Goal: Task Accomplishment & Management: Manage account settings

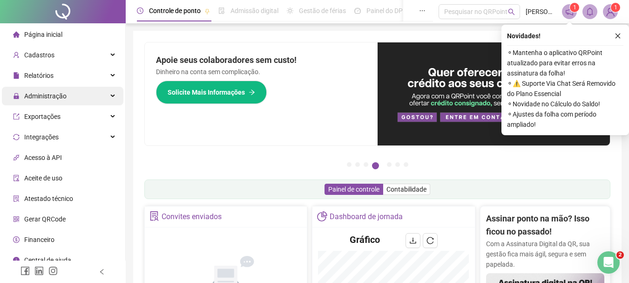
click at [59, 98] on span "Administração" at bounding box center [45, 95] width 42 height 7
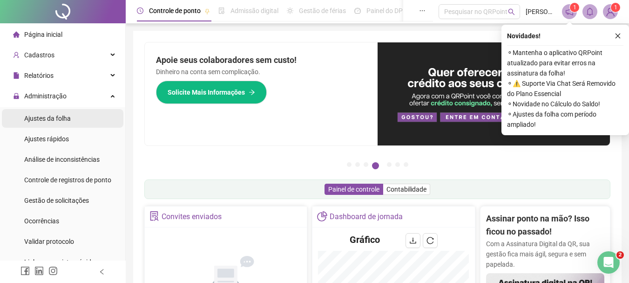
click at [56, 118] on span "Ajustes da folha" at bounding box center [47, 118] width 47 height 7
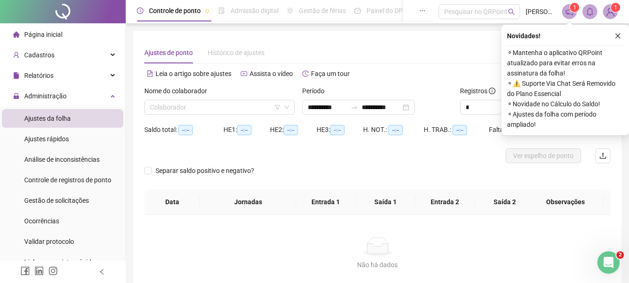
type input "**********"
click at [175, 109] on input "search" at bounding box center [215, 107] width 131 height 14
click at [332, 105] on input "**********" at bounding box center [327, 107] width 39 height 10
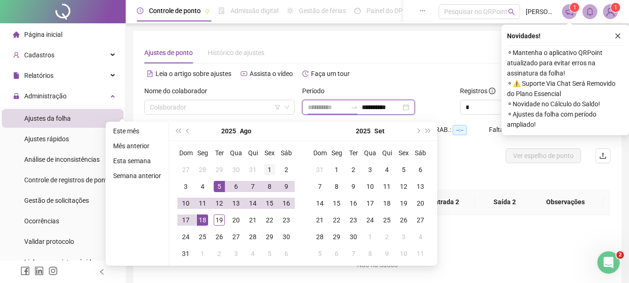
type input "**********"
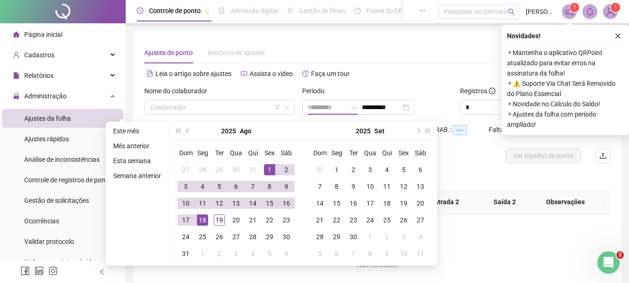
click at [264, 165] on div "1" at bounding box center [269, 169] width 11 height 11
type input "**********"
click at [216, 220] on div "19" at bounding box center [219, 219] width 11 height 11
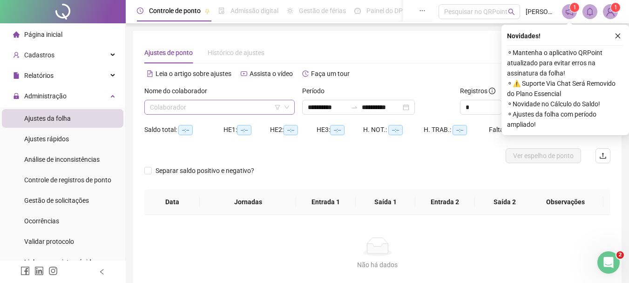
click at [214, 109] on input "search" at bounding box center [215, 107] width 131 height 14
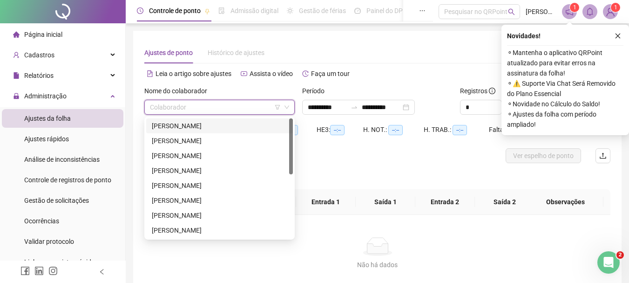
click at [205, 124] on div "[PERSON_NAME]" at bounding box center [220, 126] width 136 height 10
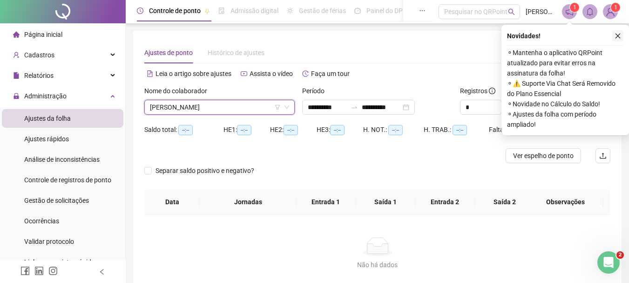
click at [618, 39] on icon "close" at bounding box center [618, 36] width 7 height 7
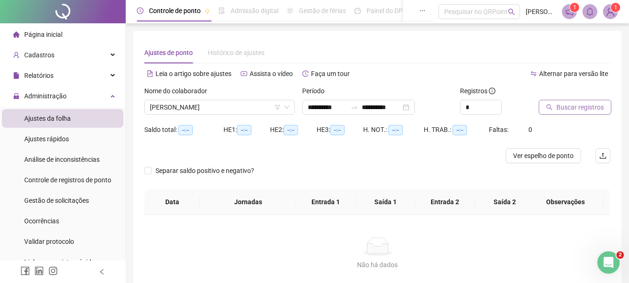
click at [576, 109] on span "Buscar registros" at bounding box center [579, 107] width 47 height 10
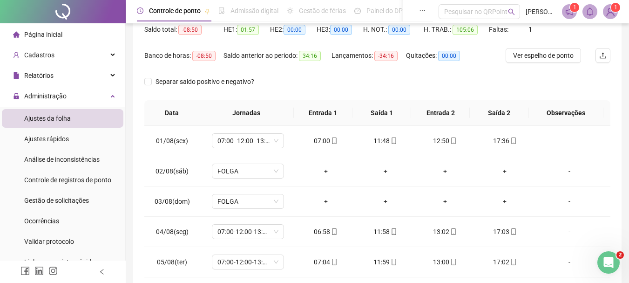
scroll to position [54, 0]
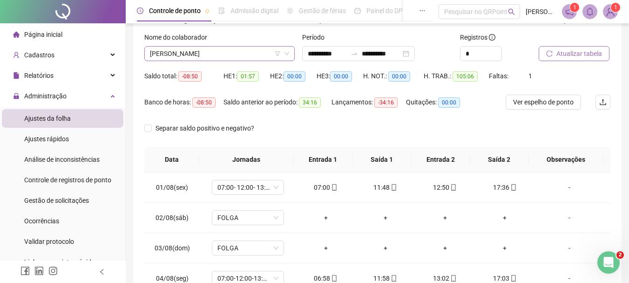
click at [210, 54] on span "[PERSON_NAME]" at bounding box center [219, 54] width 139 height 14
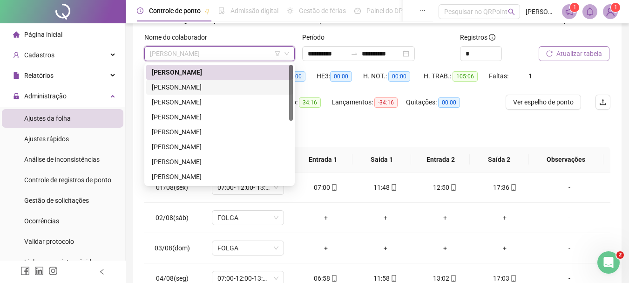
click at [209, 81] on div "[PERSON_NAME]" at bounding box center [219, 87] width 147 height 15
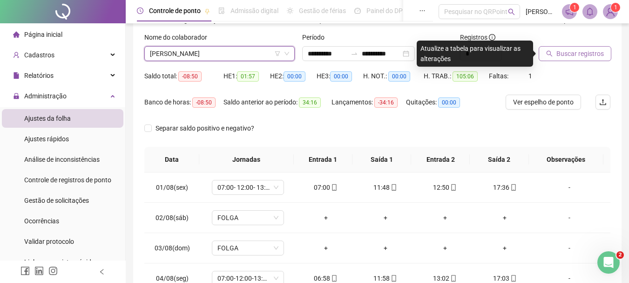
click at [554, 53] on button "Buscar registros" at bounding box center [575, 53] width 73 height 15
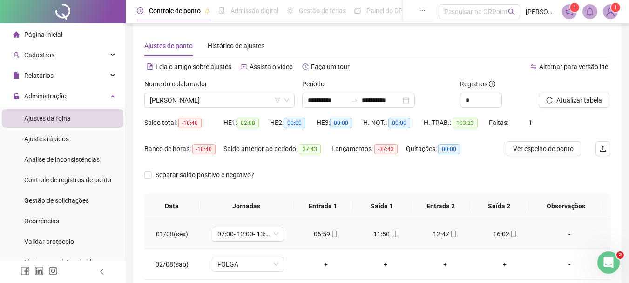
scroll to position [0, 0]
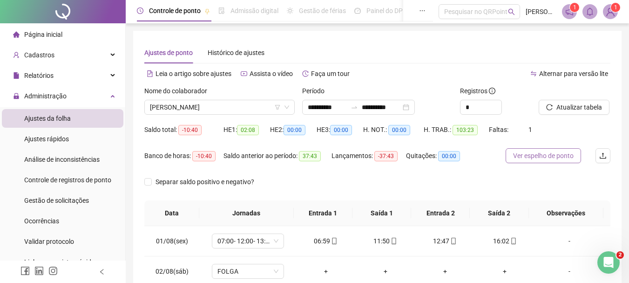
click at [551, 154] on span "Ver espelho de ponto" at bounding box center [543, 155] width 61 height 10
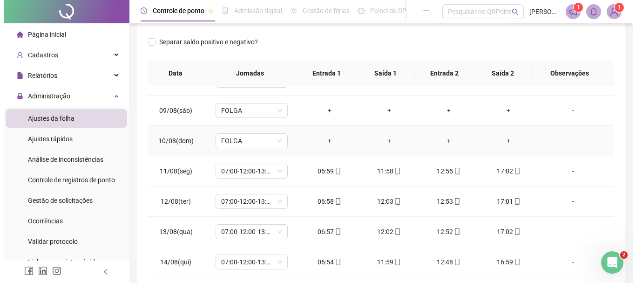
scroll to position [376, 0]
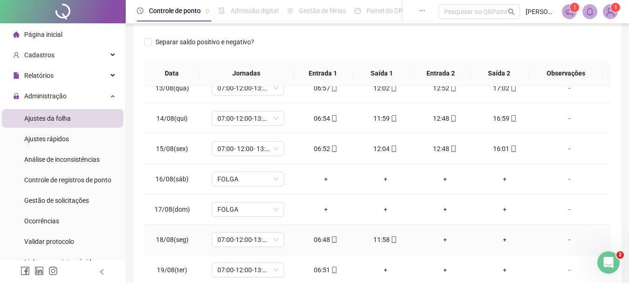
click at [560, 237] on div "-" at bounding box center [569, 239] width 55 height 10
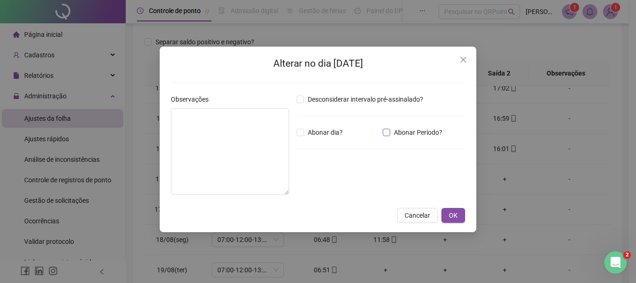
click at [421, 137] on span "Abonar Período?" at bounding box center [418, 132] width 56 height 10
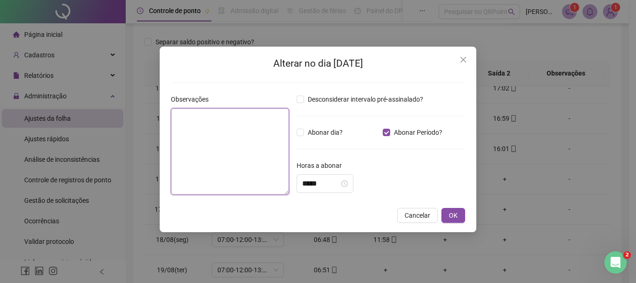
click at [221, 139] on textarea at bounding box center [230, 151] width 118 height 87
type textarea "**********"
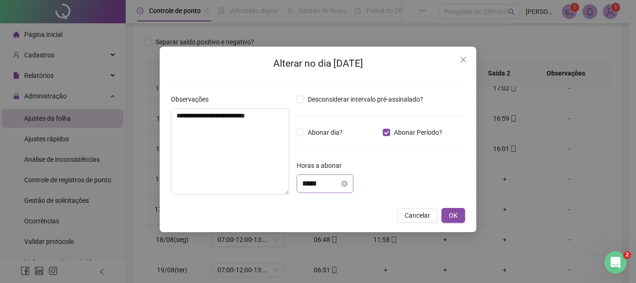
click at [312, 175] on div "Horas a abonar *****" at bounding box center [381, 176] width 169 height 33
click at [312, 181] on input "*****" at bounding box center [320, 183] width 37 height 11
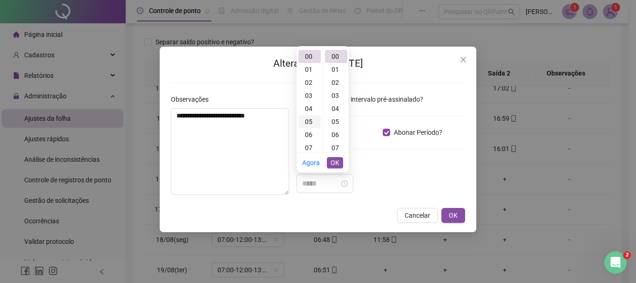
click at [310, 95] on div "03" at bounding box center [309, 95] width 22 height 13
click at [334, 121] on div "48" at bounding box center [336, 123] width 22 height 13
type input "*****"
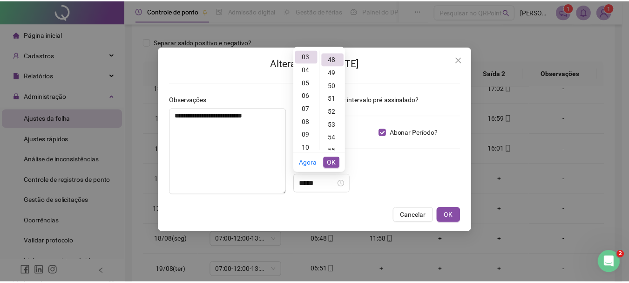
scroll to position [626, 0]
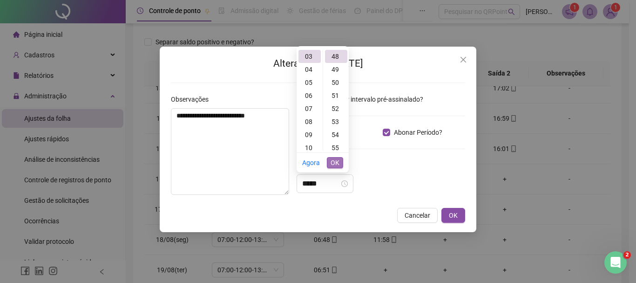
click at [339, 162] on button "OK" at bounding box center [335, 162] width 16 height 11
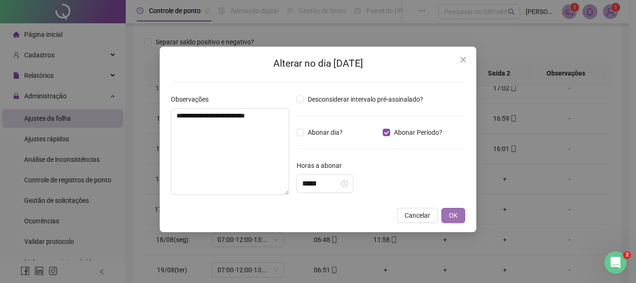
click at [450, 212] on span "OK" at bounding box center [453, 215] width 9 height 10
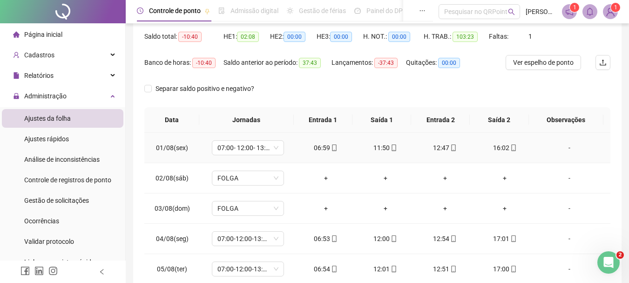
scroll to position [0, 0]
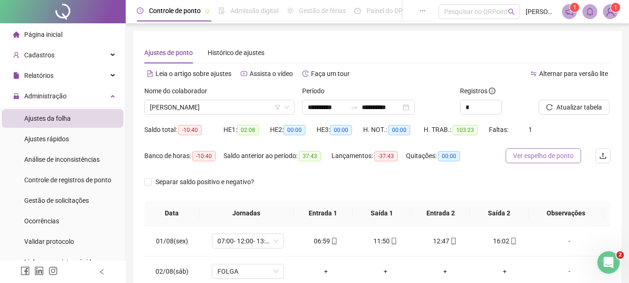
click at [537, 152] on span "Ver espelho de ponto" at bounding box center [543, 155] width 61 height 10
click at [217, 110] on span "[PERSON_NAME]" at bounding box center [219, 107] width 139 height 14
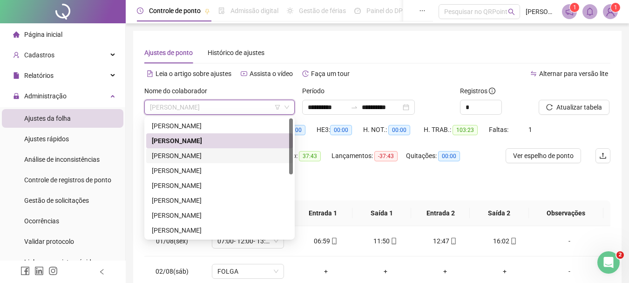
drag, startPoint x: 214, startPoint y: 154, endPoint x: 323, endPoint y: 166, distance: 110.0
click at [214, 155] on div "[PERSON_NAME]" at bounding box center [220, 155] width 136 height 10
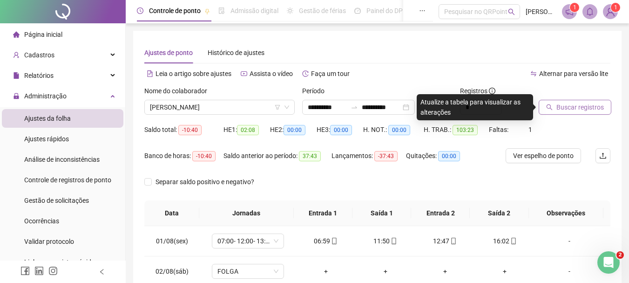
click at [558, 105] on span "Buscar registros" at bounding box center [579, 107] width 47 height 10
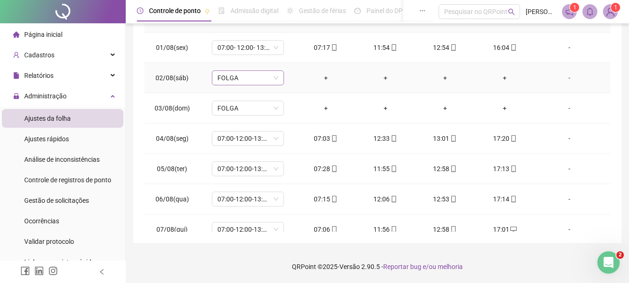
scroll to position [7, 0]
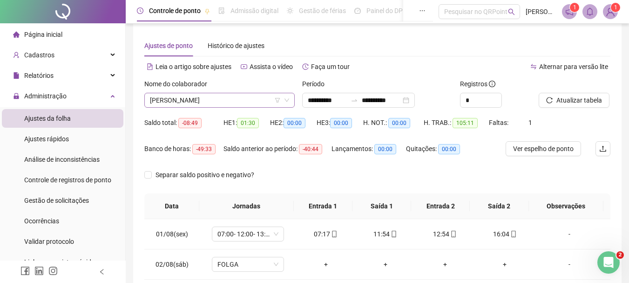
click at [250, 98] on span "[PERSON_NAME]" at bounding box center [219, 100] width 139 height 14
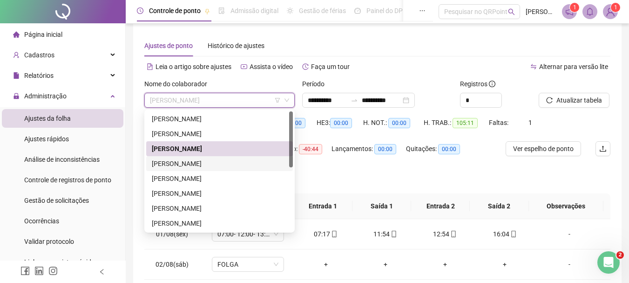
click at [222, 161] on div "[PERSON_NAME]" at bounding box center [220, 163] width 136 height 10
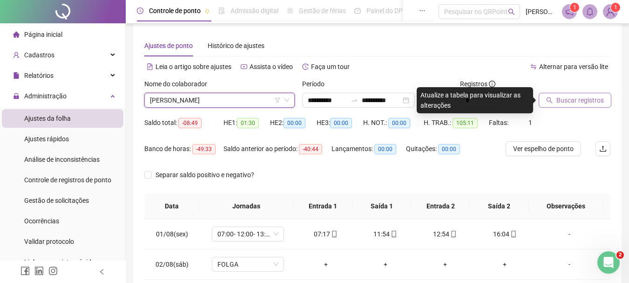
click at [555, 103] on button "Buscar registros" at bounding box center [575, 100] width 73 height 15
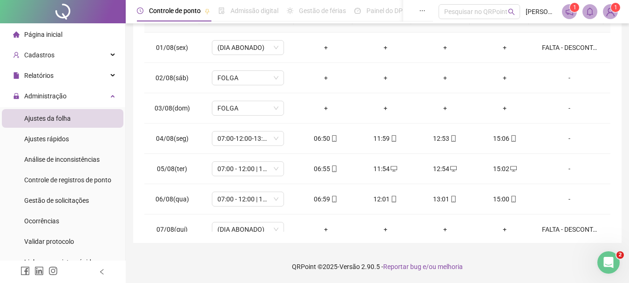
scroll to position [0, 0]
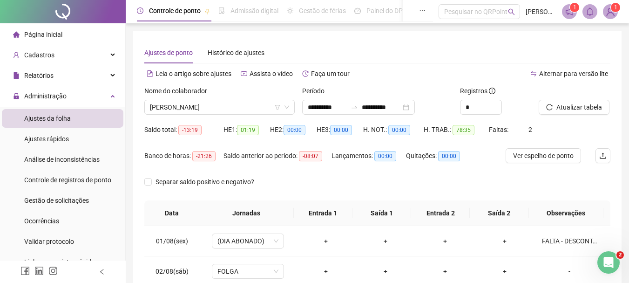
click at [191, 99] on div "Nome do colaborador" at bounding box center [219, 93] width 150 height 14
click at [191, 107] on span "[PERSON_NAME]" at bounding box center [219, 107] width 139 height 14
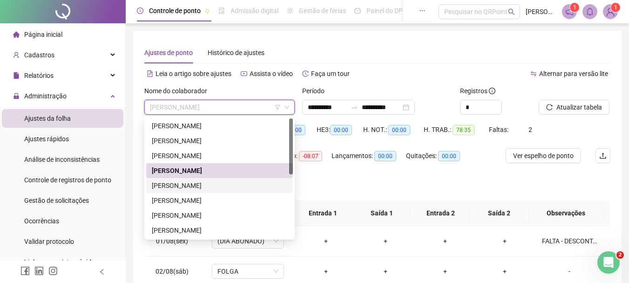
click at [180, 182] on div "[PERSON_NAME]" at bounding box center [220, 185] width 136 height 10
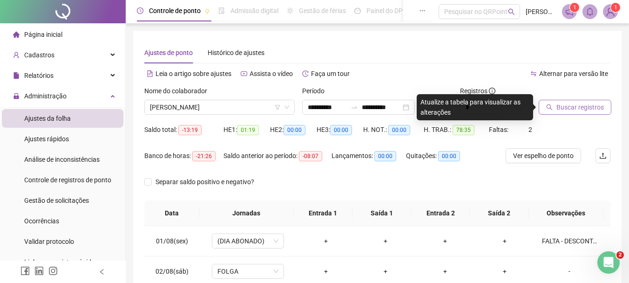
click at [550, 102] on button "Buscar registros" at bounding box center [575, 107] width 73 height 15
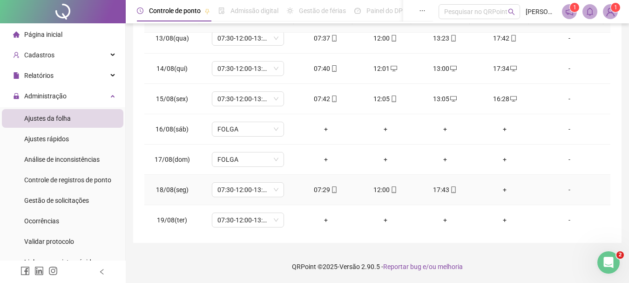
scroll to position [376, 0]
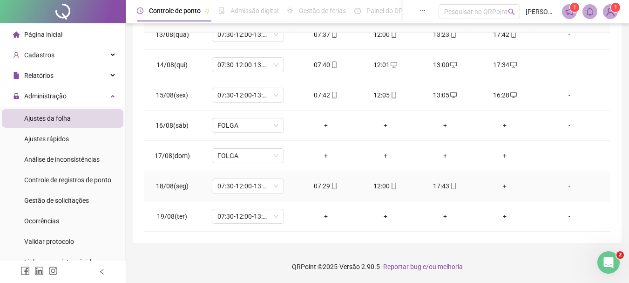
click at [500, 185] on div "+" at bounding box center [504, 186] width 45 height 10
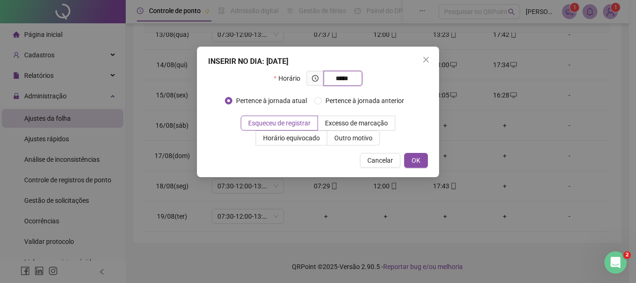
type input "*****"
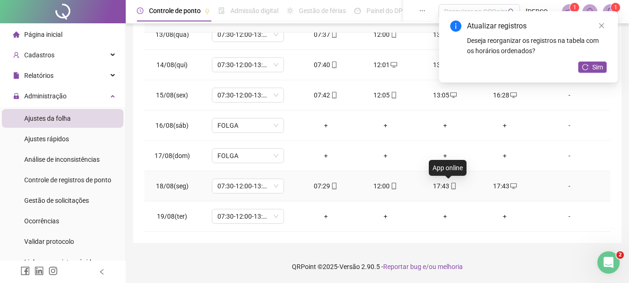
click at [450, 184] on icon "mobile" at bounding box center [453, 186] width 7 height 7
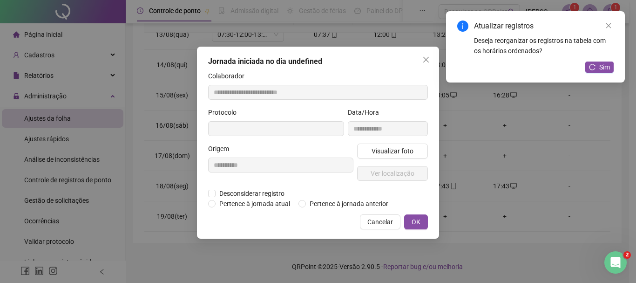
type input "**********"
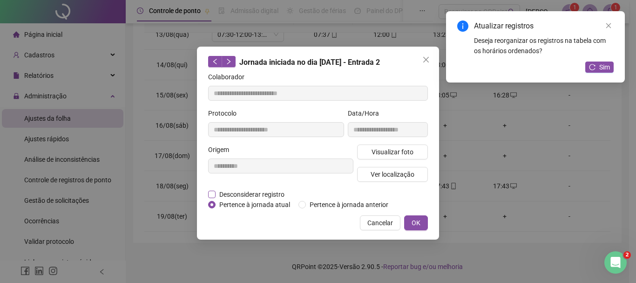
click at [260, 192] on span "Desconsiderar registro" at bounding box center [252, 194] width 73 height 10
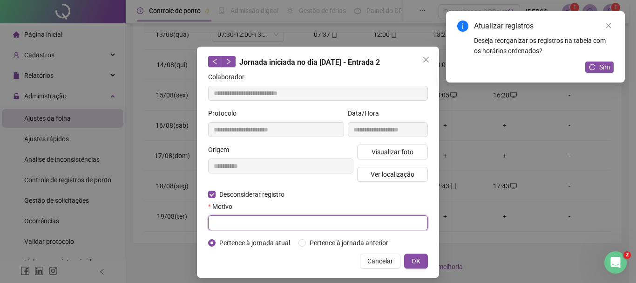
click at [263, 219] on input "text" at bounding box center [318, 222] width 220 height 15
type input "****"
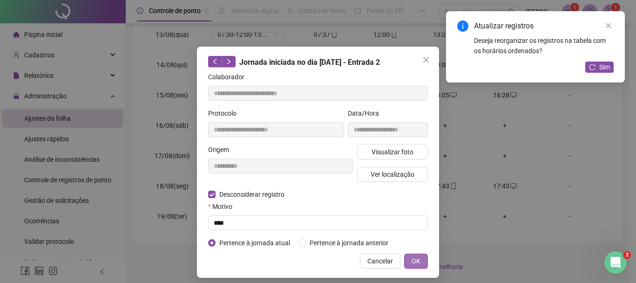
click at [414, 258] on span "OK" at bounding box center [416, 261] width 9 height 10
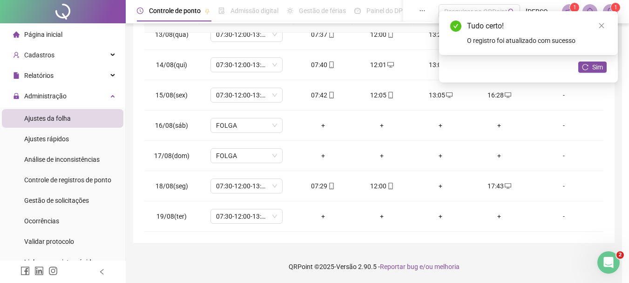
click at [445, 186] on div "+" at bounding box center [441, 186] width 44 height 10
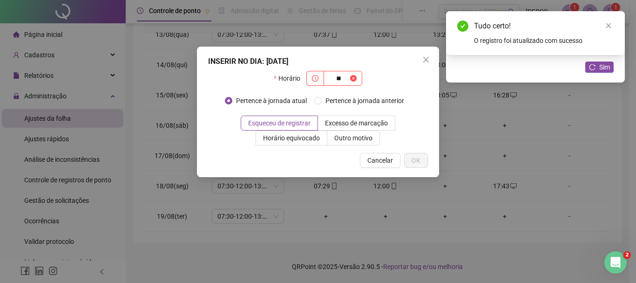
type input "*"
type input "*****"
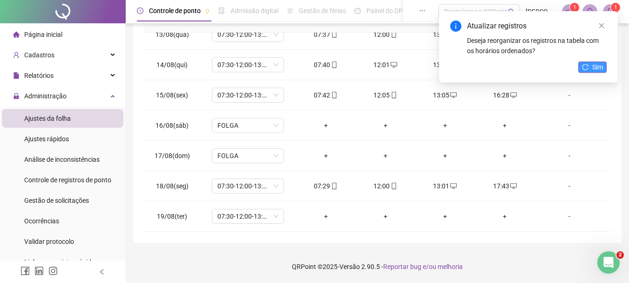
click at [584, 65] on icon "reload" at bounding box center [585, 67] width 7 height 7
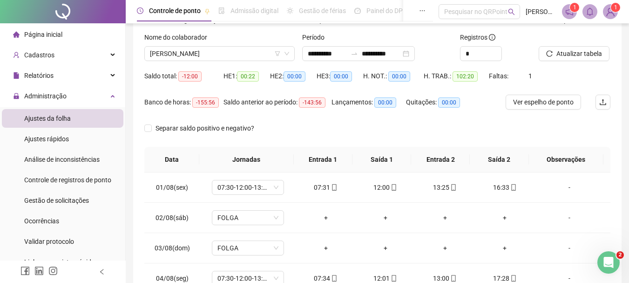
scroll to position [0, 0]
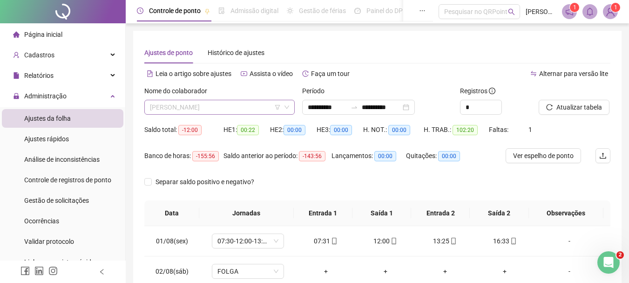
click at [221, 108] on span "[PERSON_NAME]" at bounding box center [219, 107] width 139 height 14
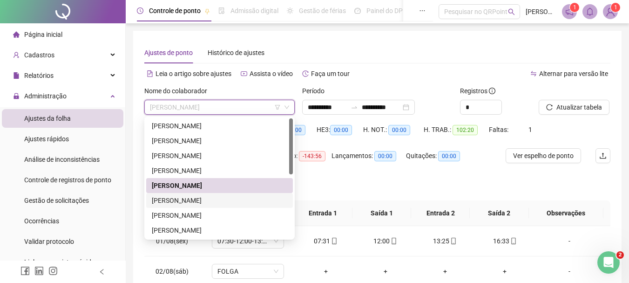
click at [184, 198] on div "[PERSON_NAME]" at bounding box center [220, 200] width 136 height 10
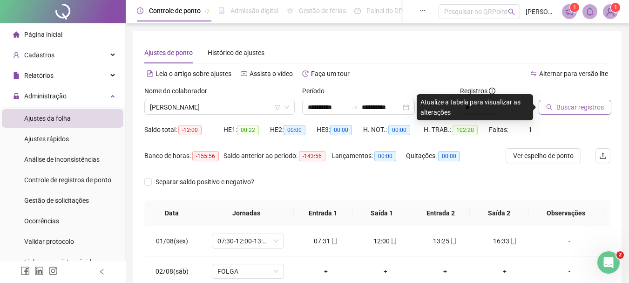
click at [570, 103] on span "Buscar registros" at bounding box center [579, 107] width 47 height 10
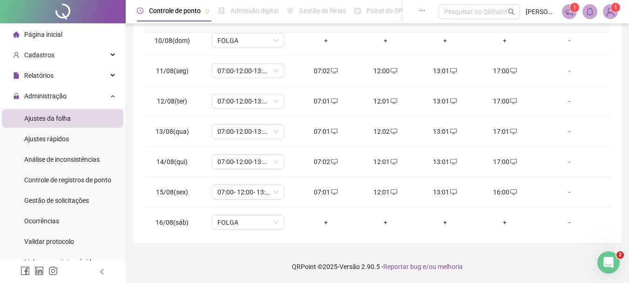
scroll to position [373, 0]
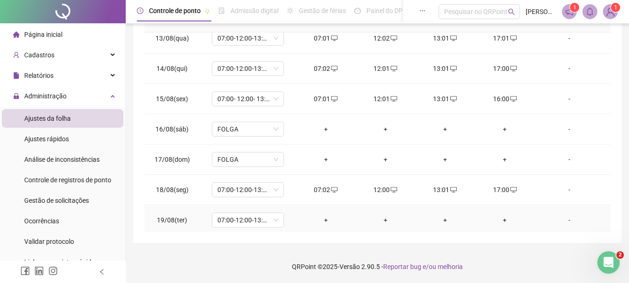
click at [323, 225] on td "+" at bounding box center [326, 220] width 60 height 30
click at [323, 223] on div "+" at bounding box center [326, 220] width 45 height 10
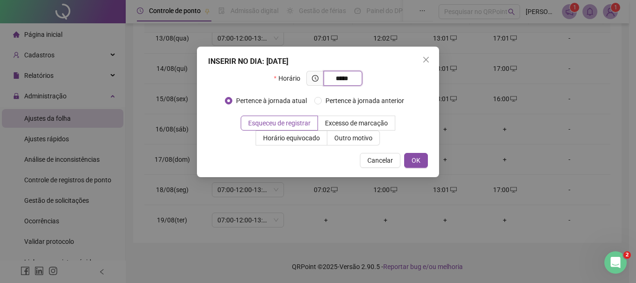
type input "*****"
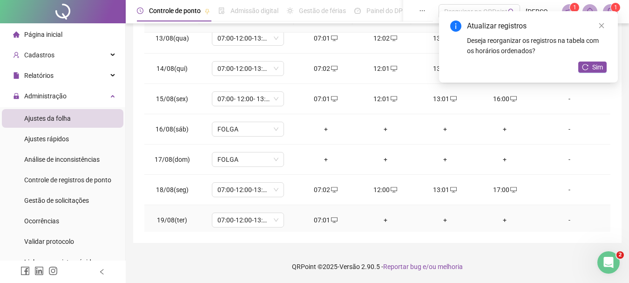
click at [386, 217] on div "+" at bounding box center [385, 220] width 45 height 10
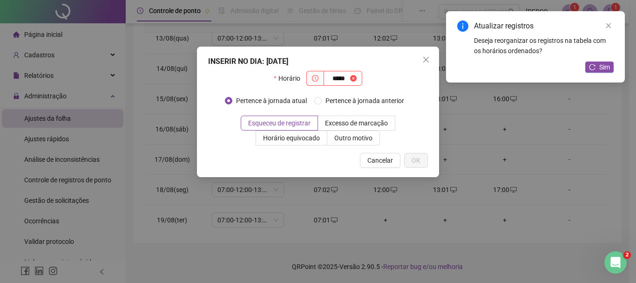
type input "*****"
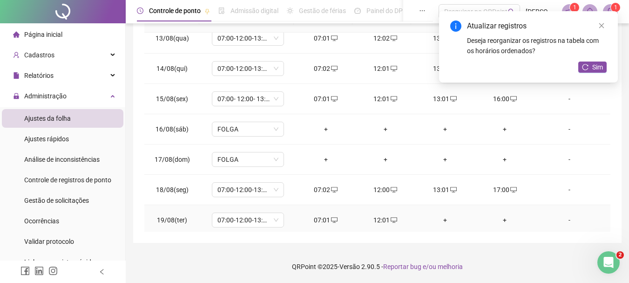
click at [440, 216] on div "+" at bounding box center [445, 220] width 45 height 10
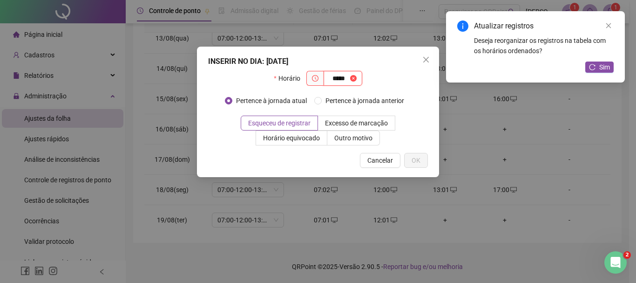
type input "*****"
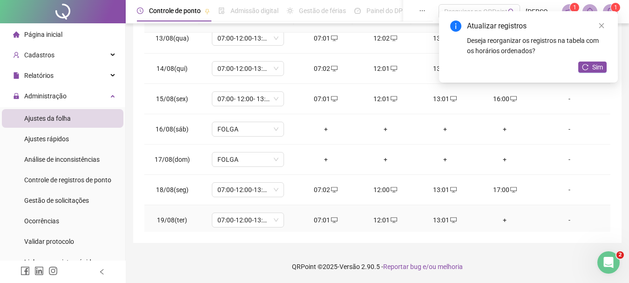
click at [498, 217] on div "+" at bounding box center [504, 220] width 45 height 10
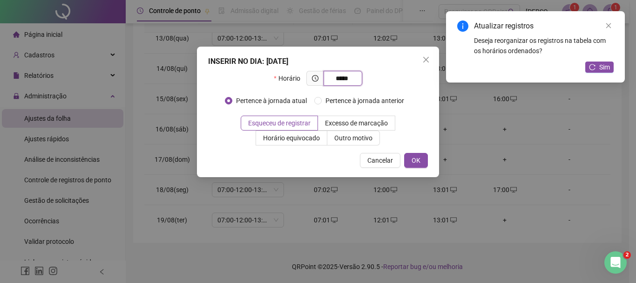
type input "*****"
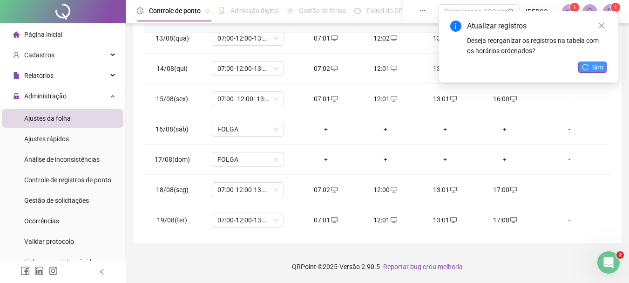
click at [596, 69] on span "Sim" at bounding box center [597, 67] width 11 height 10
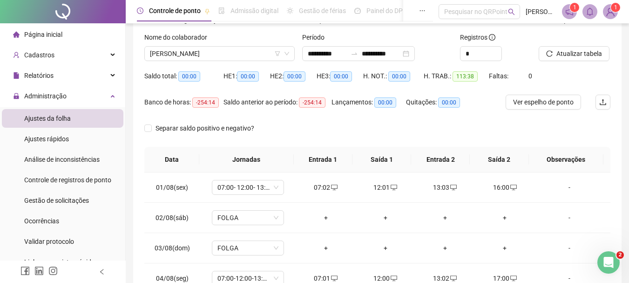
scroll to position [7, 0]
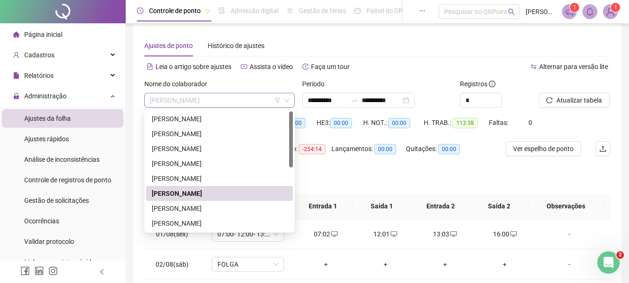
click at [230, 102] on span "[PERSON_NAME]" at bounding box center [219, 100] width 139 height 14
click at [187, 205] on div "[PERSON_NAME]" at bounding box center [220, 208] width 136 height 10
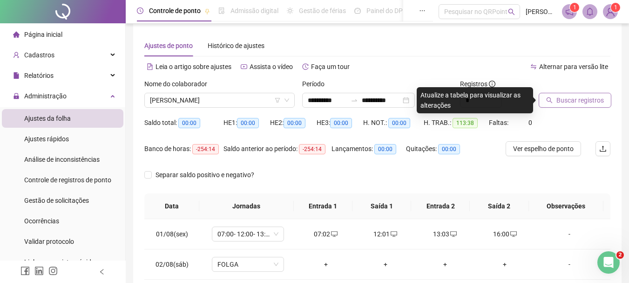
click at [594, 101] on span "Buscar registros" at bounding box center [579, 100] width 47 height 10
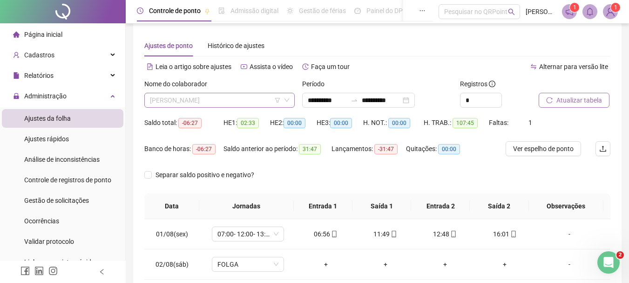
click at [222, 104] on span "[PERSON_NAME]" at bounding box center [219, 100] width 139 height 14
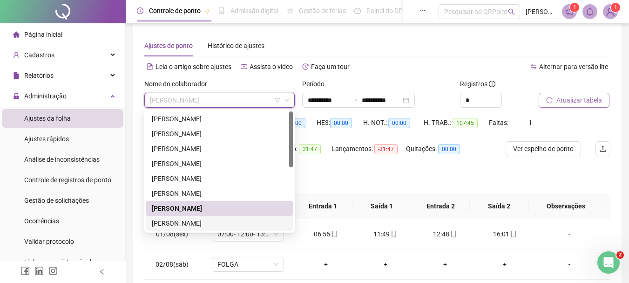
click at [187, 223] on div "[PERSON_NAME]" at bounding box center [220, 223] width 136 height 10
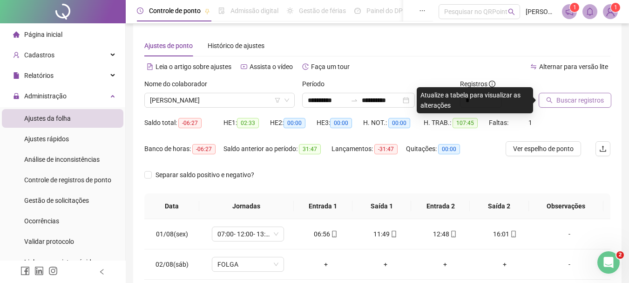
click at [572, 101] on span "Buscar registros" at bounding box center [579, 100] width 47 height 10
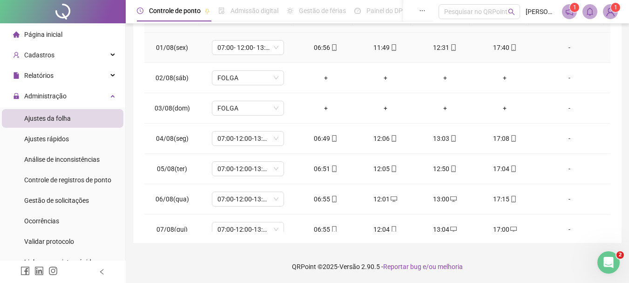
scroll to position [54, 0]
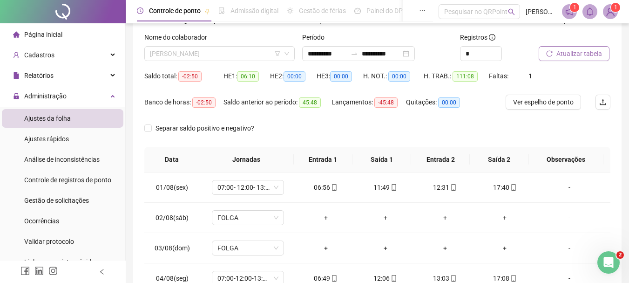
click at [245, 51] on span "[PERSON_NAME]" at bounding box center [219, 54] width 139 height 14
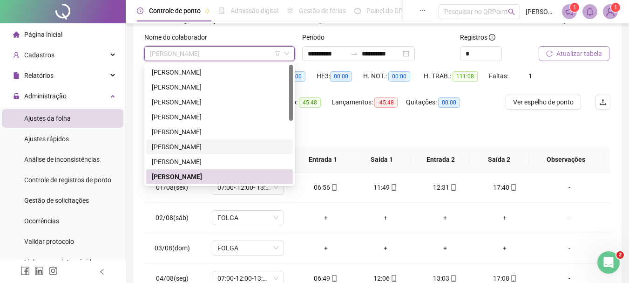
scroll to position [93, 0]
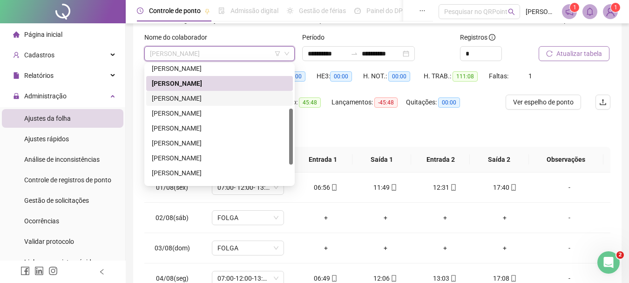
click at [210, 96] on div "[PERSON_NAME]" at bounding box center [220, 98] width 136 height 10
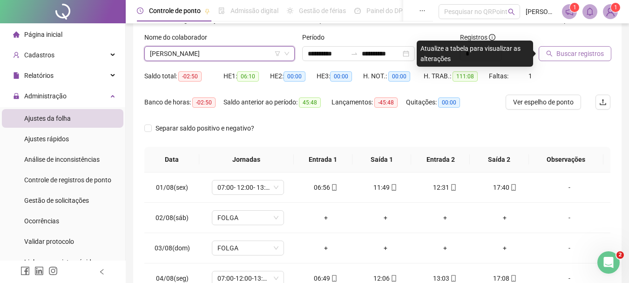
click at [570, 59] on button "Buscar registros" at bounding box center [575, 53] width 73 height 15
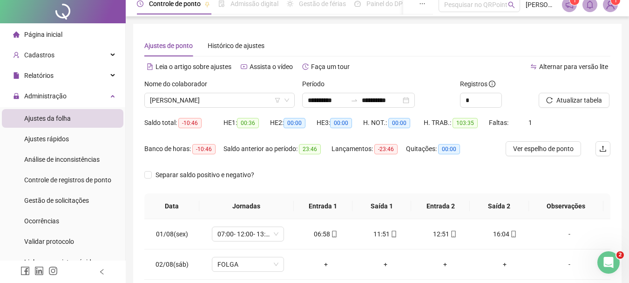
scroll to position [0, 0]
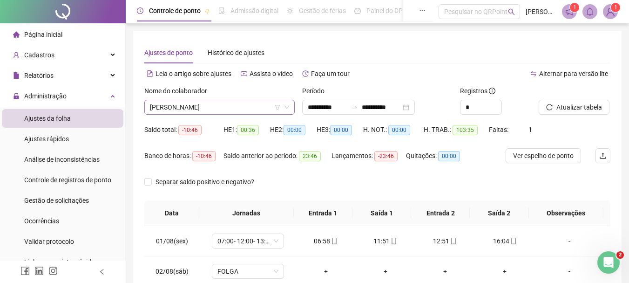
click at [244, 111] on span "[PERSON_NAME]" at bounding box center [219, 107] width 139 height 14
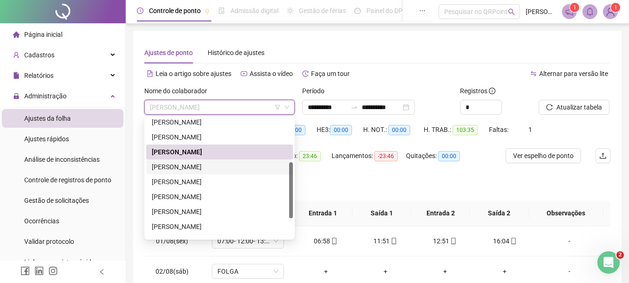
click at [219, 167] on div "[PERSON_NAME]" at bounding box center [220, 167] width 136 height 10
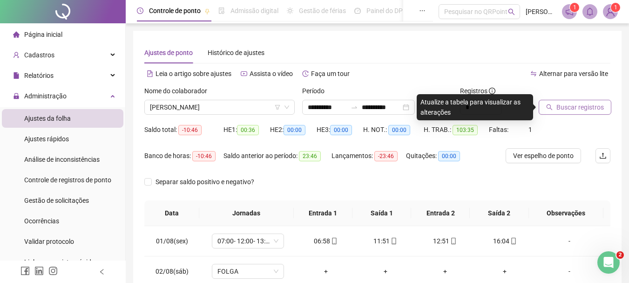
click at [545, 106] on button "Buscar registros" at bounding box center [575, 107] width 73 height 15
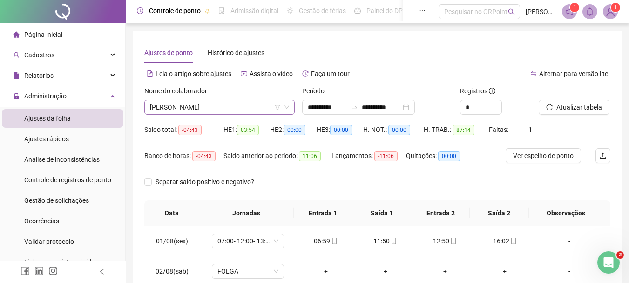
click at [243, 106] on span "[PERSON_NAME]" at bounding box center [219, 107] width 139 height 14
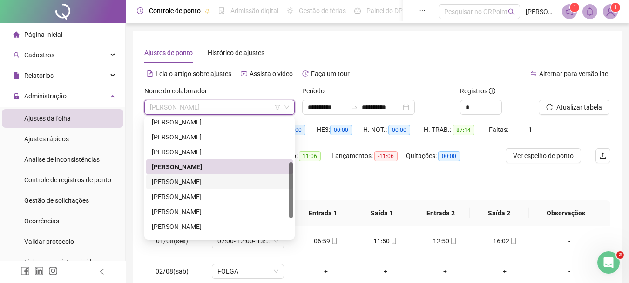
click at [204, 180] on div "[PERSON_NAME]" at bounding box center [220, 181] width 136 height 10
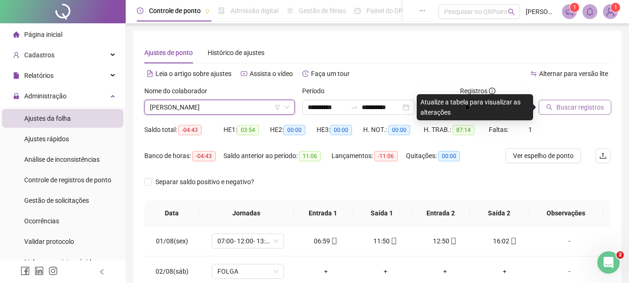
click at [566, 107] on span "Buscar registros" at bounding box center [579, 107] width 47 height 10
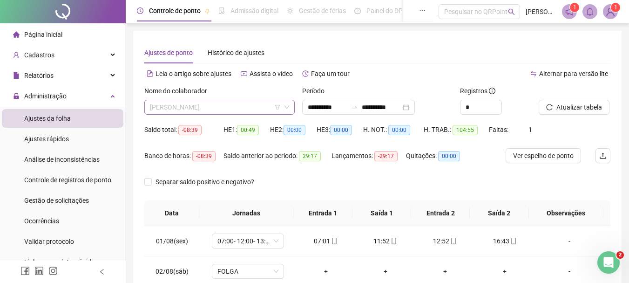
click at [256, 109] on span "[PERSON_NAME]" at bounding box center [219, 107] width 139 height 14
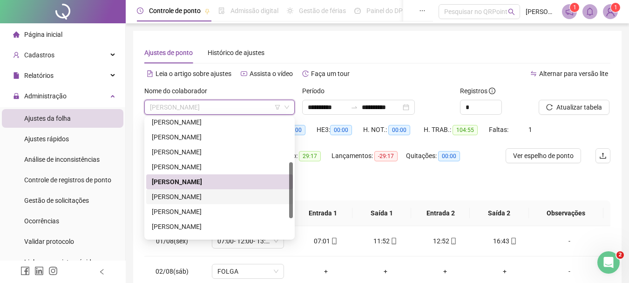
click at [212, 196] on div "[PERSON_NAME]" at bounding box center [220, 196] width 136 height 10
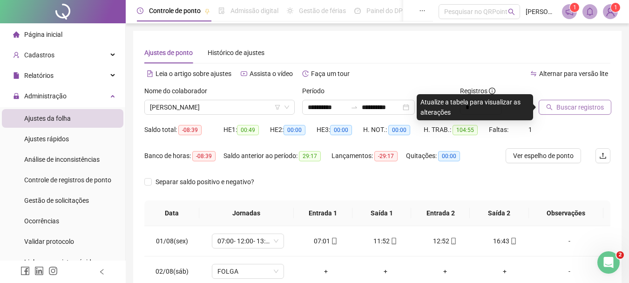
click at [550, 111] on button "Buscar registros" at bounding box center [575, 107] width 73 height 15
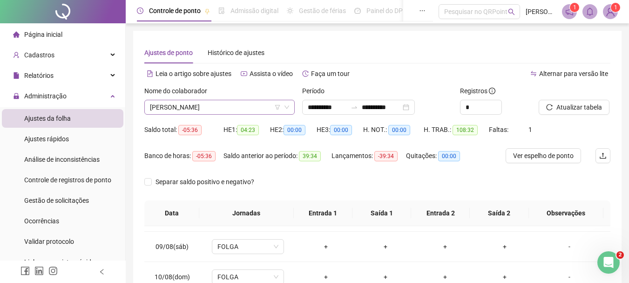
click at [260, 103] on span "[PERSON_NAME]" at bounding box center [219, 107] width 139 height 14
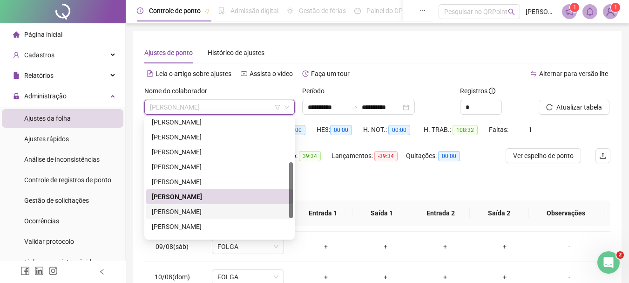
click at [210, 207] on div "[PERSON_NAME]" at bounding box center [220, 211] width 136 height 10
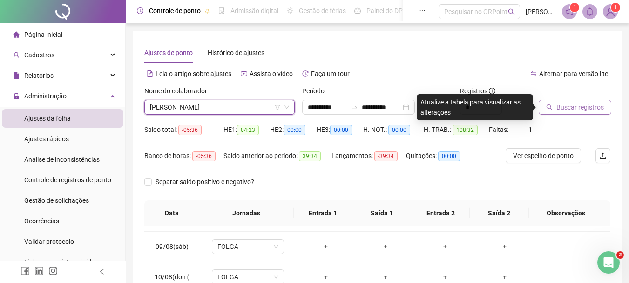
click at [565, 112] on span "Buscar registros" at bounding box center [579, 107] width 47 height 10
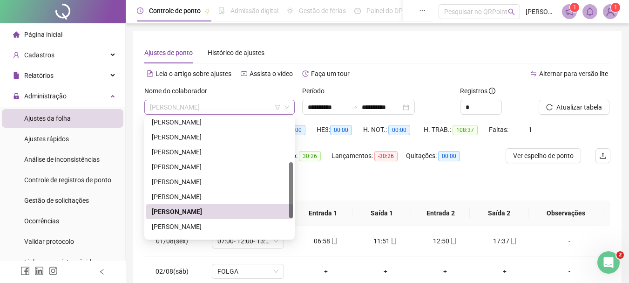
click at [238, 103] on span "[PERSON_NAME]" at bounding box center [219, 107] width 139 height 14
click at [207, 228] on div "[PERSON_NAME]" at bounding box center [220, 226] width 136 height 10
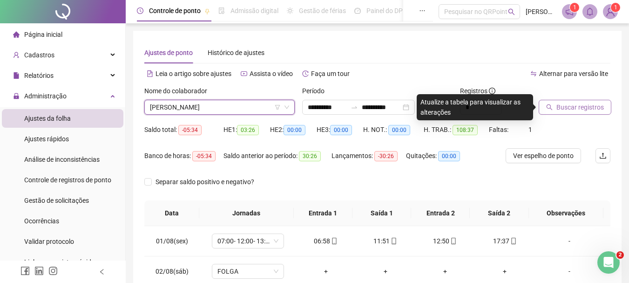
click at [576, 102] on button "Buscar registros" at bounding box center [575, 107] width 73 height 15
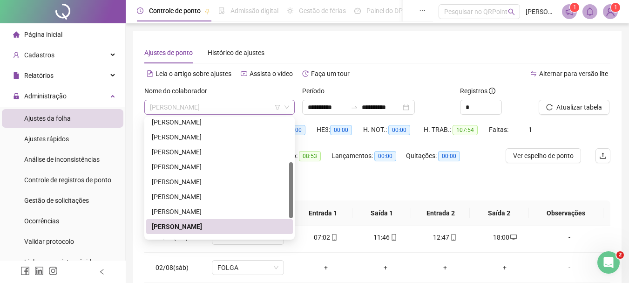
click at [220, 102] on span "[PERSON_NAME]" at bounding box center [219, 107] width 139 height 14
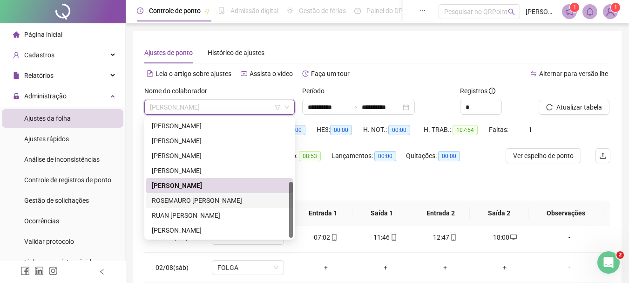
click at [193, 199] on div "ROSEMAURO [PERSON_NAME]" at bounding box center [220, 200] width 136 height 10
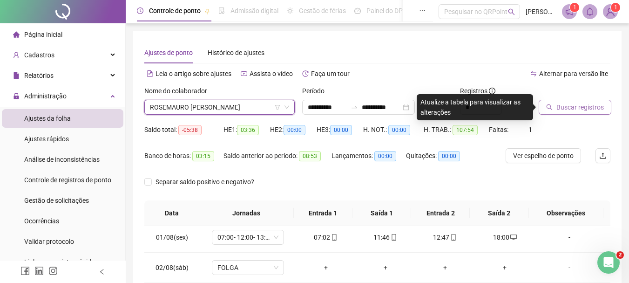
click at [565, 112] on button "Buscar registros" at bounding box center [575, 107] width 73 height 15
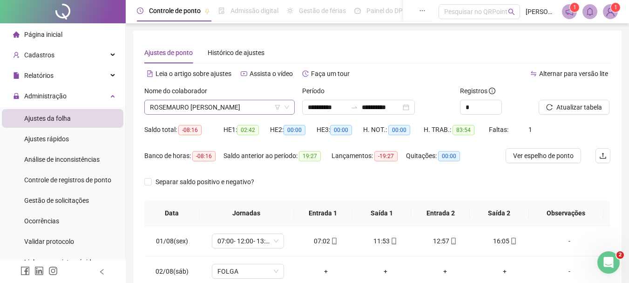
click at [215, 107] on span "ROSEMAURO [PERSON_NAME]" at bounding box center [219, 107] width 139 height 14
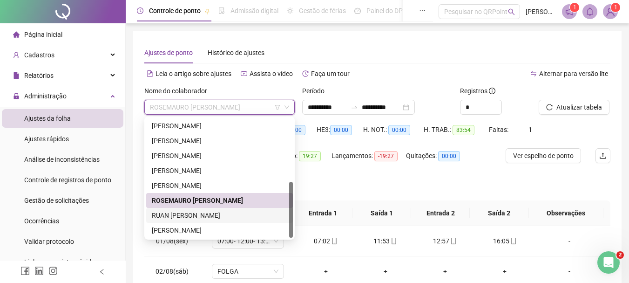
click at [207, 216] on div "RUAN [PERSON_NAME]" at bounding box center [220, 215] width 136 height 10
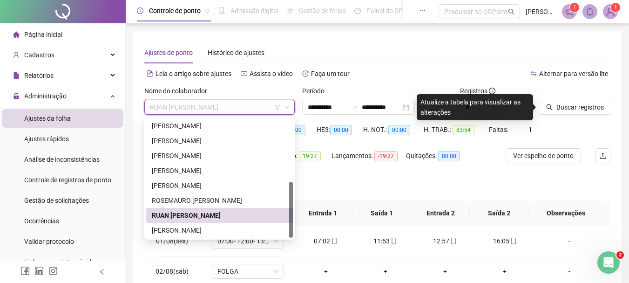
click at [235, 108] on span "RUAN [PERSON_NAME]" at bounding box center [219, 107] width 139 height 14
click at [197, 228] on div "[PERSON_NAME]" at bounding box center [220, 230] width 136 height 10
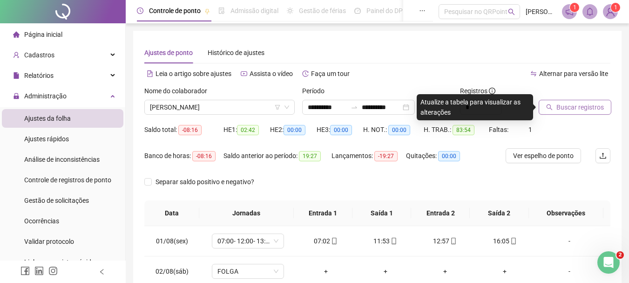
click at [571, 113] on button "Buscar registros" at bounding box center [575, 107] width 73 height 15
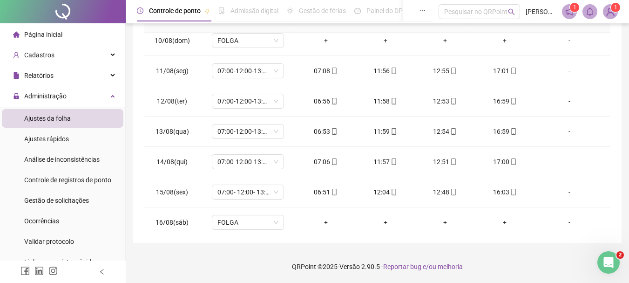
scroll to position [376, 0]
